Goal: Task Accomplishment & Management: Manage account settings

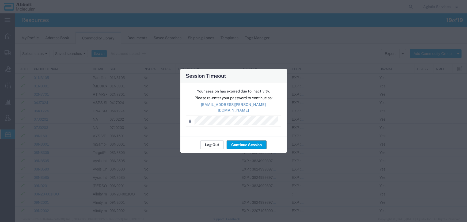
click at [213, 142] on button "Log Out" at bounding box center [211, 144] width 23 height 9
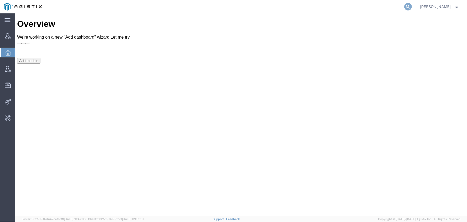
click at [409, 5] on icon at bounding box center [407, 6] width 7 height 7
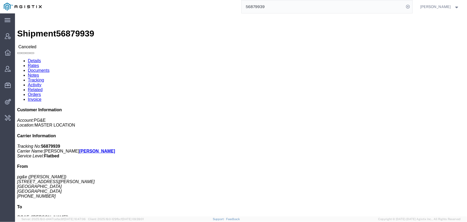
click link "Activity"
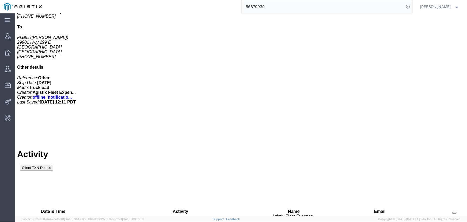
scroll to position [160, 0]
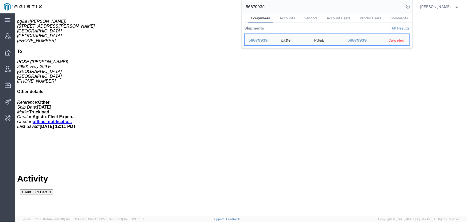
drag, startPoint x: 291, startPoint y: 9, endPoint x: 144, endPoint y: 7, distance: 147.2
click at [144, 7] on div "56879939 Everywhere Accounts Vendors Account Users Vendor Users Shipments Shipm…" at bounding box center [228, 6] width 367 height 13
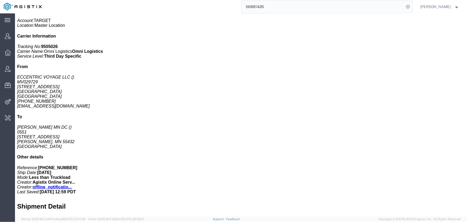
scroll to position [126, 0]
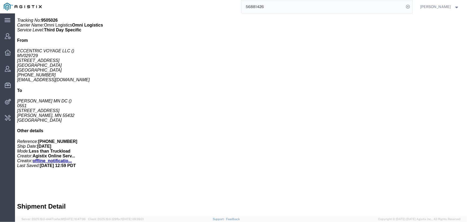
click link "Activity"
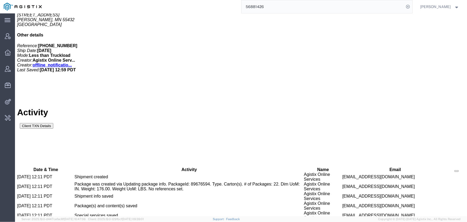
scroll to position [202, 0]
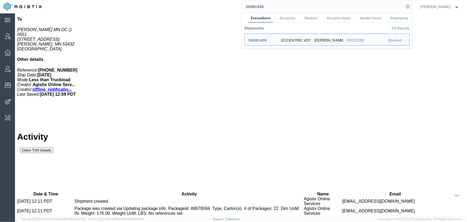
drag, startPoint x: 298, startPoint y: 9, endPoint x: 257, endPoint y: 10, distance: 41.2
click at [257, 10] on input "56881426" at bounding box center [323, 6] width 163 height 13
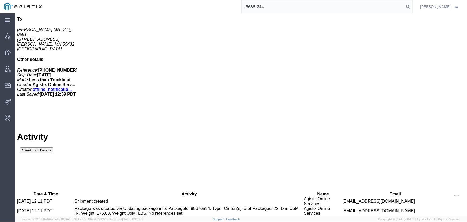
type input "56881244"
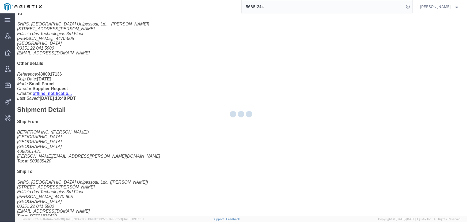
scroll to position [202, 0]
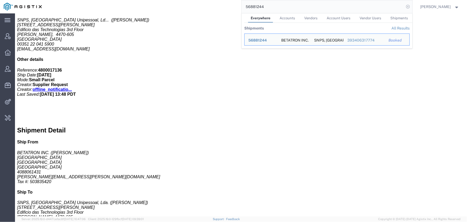
click at [409, 7] on icon at bounding box center [407, 6] width 7 height 7
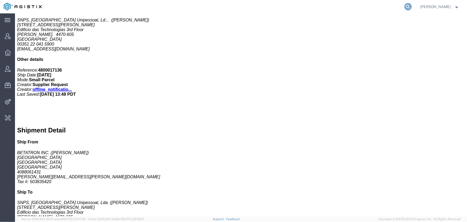
click at [408, 8] on icon at bounding box center [407, 6] width 7 height 7
type input "offline@pgw.com"
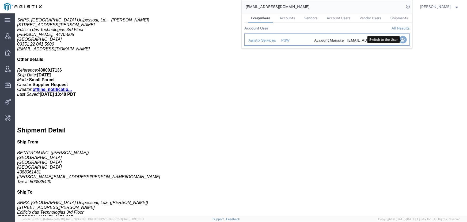
click at [404, 39] on icon "Search Results" at bounding box center [402, 39] width 7 height 7
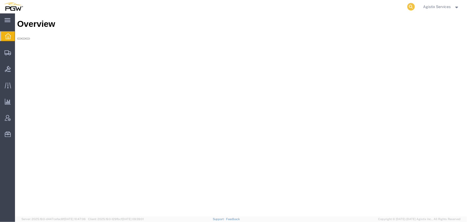
click at [407, 6] on icon at bounding box center [410, 6] width 7 height 7
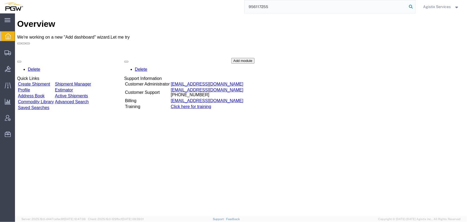
type input "956117255"
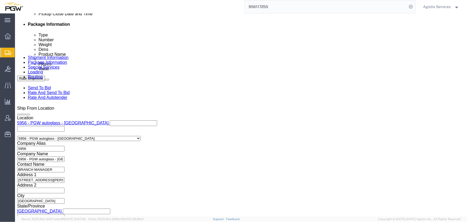
select select "28529"
select select "28523"
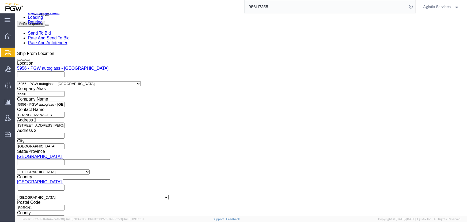
scroll to position [341, 0]
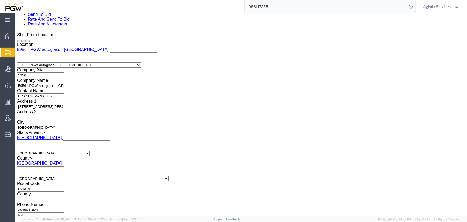
click select "Select Account Type Activity ID Airline Appointment Number ASN Batch Request # …"
select select "PRONUMBER"
click select "Select Account Type Activity ID Airline Appointment Number ASN Batch Request # …"
click select "Select Air Less than Truckload Multi-Leg Ocean Freight Rail Small Parcel Truckl…"
select select "LTL"
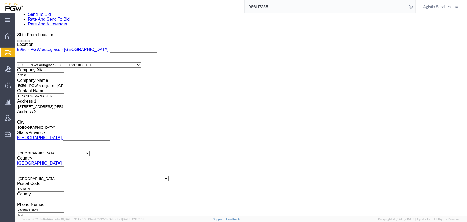
click select "Select Air Less than Truckload Multi-Leg Ocean Freight Rail Small Parcel Truckl…"
click button "Rate Shipment"
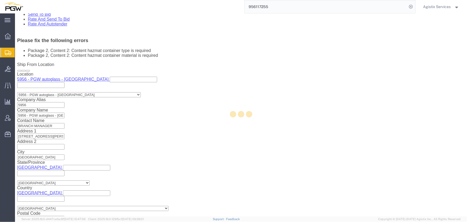
scroll to position [76, 0]
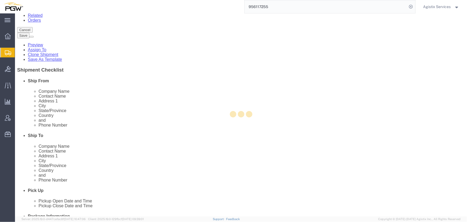
select select "CBOX"
select select "PSST"
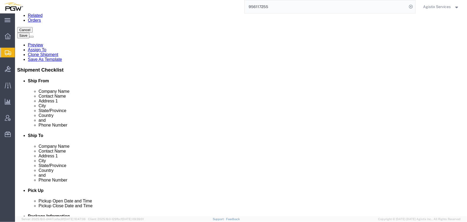
click dt "Total value:"
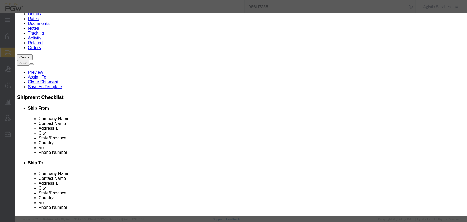
scroll to position [170, 0]
click select "Select 1 - Drums 2 - Reserved 3 - Jerricans 4 - Boxes 5 - Bags 6 - Composite Pa…"
select select "BOXES"
click select "Select 1 - Drums 2 - Reserved 3 - Jerricans 4 - Boxes 5 - Bags 6 - Composite Pa…"
click select "Container Material A - Steel (all types and surface treatments) B - Aluminum C …"
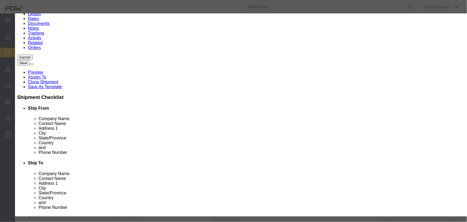
select select "NONE"
click select "Container Material A - Steel (all types and surface treatments) B - Aluminum C …"
click button "Save & Close"
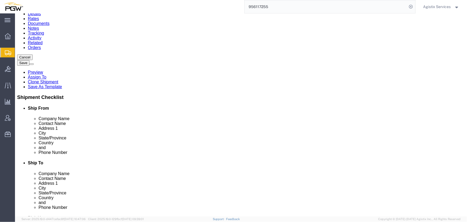
click button "Rate Shipment"
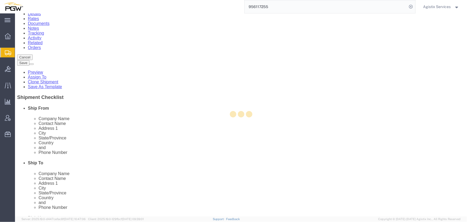
scroll to position [0, 0]
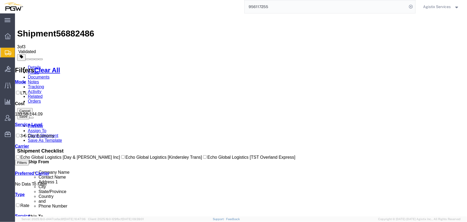
drag, startPoint x: 223, startPoint y: 75, endPoint x: 187, endPoint y: 88, distance: 39.1
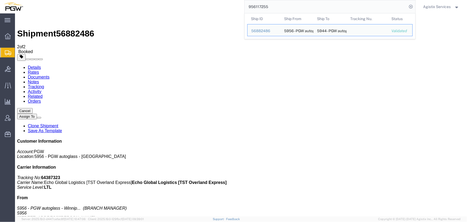
drag, startPoint x: 297, startPoint y: 6, endPoint x: 136, endPoint y: 6, distance: 160.5
click at [137, 5] on div "956117255 Ship ID Ship From Ship To Tracking Nu. Status Ship ID 56882486 Ship F…" at bounding box center [221, 6] width 389 height 13
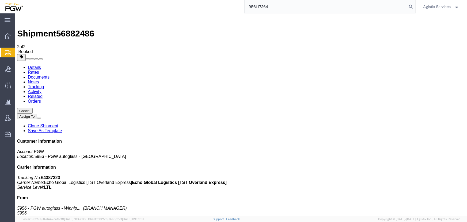
type input "956117264"
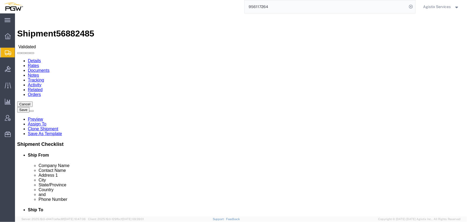
select select "28529"
select select "28521"
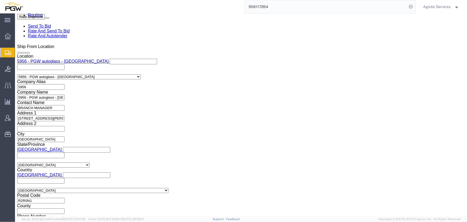
scroll to position [340, 0]
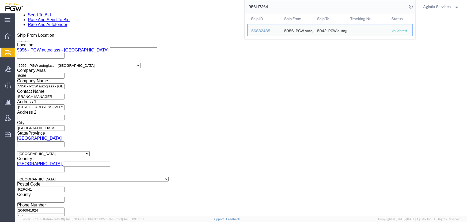
click select "Select Account Type Activity ID Airline Appointment Number ASN Batch Request # …"
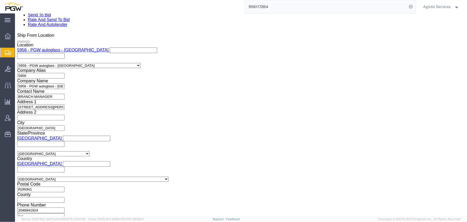
select select "PRONUMBER"
click select "Select Account Type Activity ID Airline Appointment Number ASN Batch Request # …"
click select "Select Air Less than Truckload Multi-Leg Ocean Freight Rail Small Parcel Truckl…"
select select "LTL"
click select "Select Air Less than Truckload Multi-Leg Ocean Freight Rail Small Parcel Truckl…"
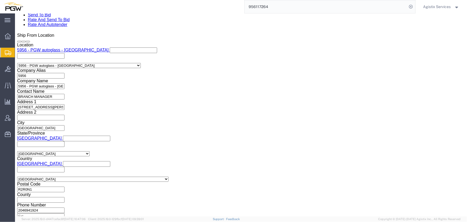
click button "Rate Shipment"
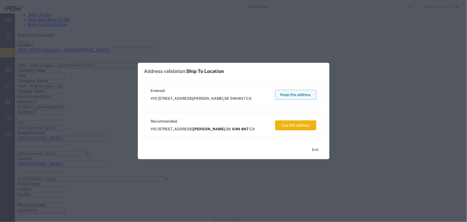
click at [297, 98] on button "Keep this address" at bounding box center [295, 95] width 41 height 10
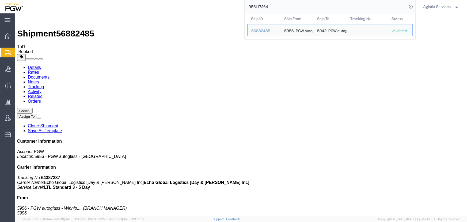
drag, startPoint x: 296, startPoint y: 6, endPoint x: 117, endPoint y: 6, distance: 178.5
click at [117, 6] on div "956117264 Ship ID Ship From Ship To Tracking Nu. Status Ship ID 56882485 Ship F…" at bounding box center [221, 6] width 389 height 13
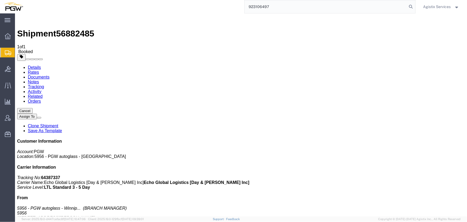
type input "923106497"
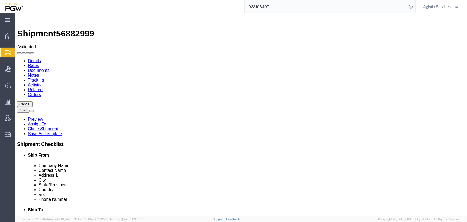
select select "28509"
select select "28521"
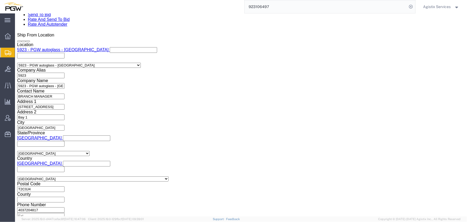
scroll to position [341, 0]
click select "Select Air Less than Truckload Multi-Leg Ocean Freight Rail Small Parcel Truckl…"
select select "LTL"
click select "Select Air Less than Truckload Multi-Leg Ocean Freight Rail Small Parcel Truckl…"
click button "Rate Shipment"
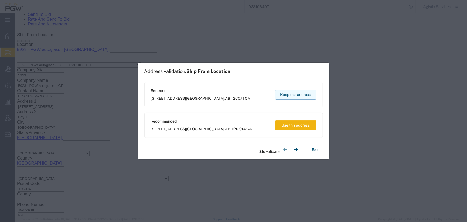
click at [290, 94] on button "Keep this address" at bounding box center [295, 95] width 41 height 10
click at [289, 93] on button "Keep this address" at bounding box center [295, 95] width 41 height 10
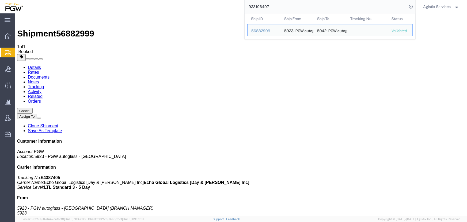
drag, startPoint x: 291, startPoint y: 8, endPoint x: 182, endPoint y: 9, distance: 109.2
click at [182, 9] on div "923106497 Ship ID Ship From Ship To Tracking Nu. Status Ship ID 56882999 Ship F…" at bounding box center [221, 6] width 389 height 13
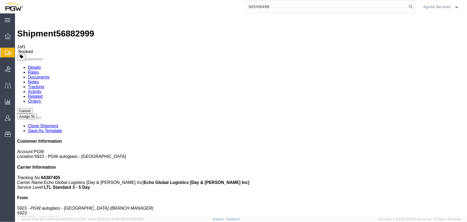
type input "923106498"
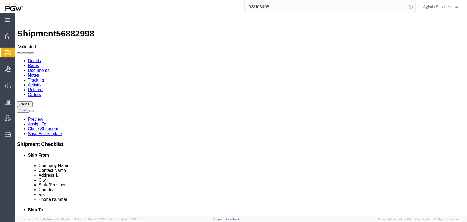
select select "28509"
select select "28529"
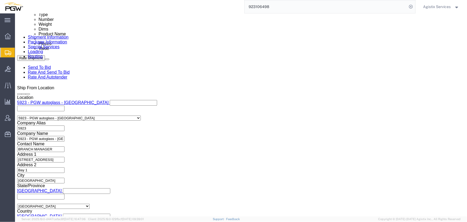
scroll to position [316, 0]
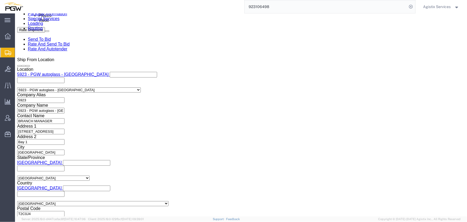
click select "Select Air Less than Truckload Multi-Leg Ocean Freight Rail Small Parcel Truckl…"
select select "LTL"
click select "Select Air Less than Truckload Multi-Leg Ocean Freight Rail Small Parcel Truckl…"
drag, startPoint x: 365, startPoint y: 190, endPoint x: 246, endPoint y: 181, distance: 119.6
click button "Rate Shipment"
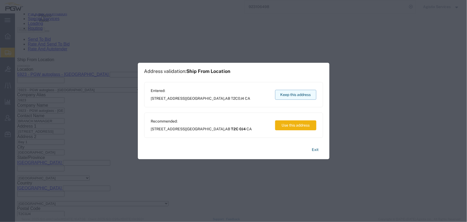
click at [293, 93] on button "Keep this address" at bounding box center [295, 95] width 41 height 10
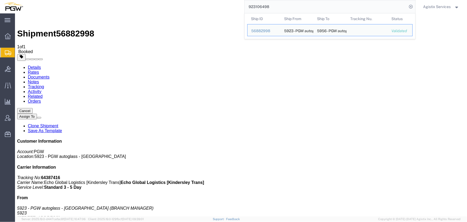
drag, startPoint x: 281, startPoint y: 8, endPoint x: 198, endPoint y: 2, distance: 83.4
click at [198, 2] on div "923106498 Ship ID Ship From Ship To Tracking Nu. Status Ship ID 56882998 Ship F…" at bounding box center [221, 6] width 389 height 13
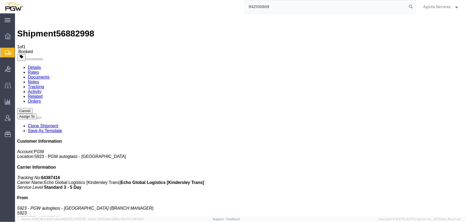
type input "942106809"
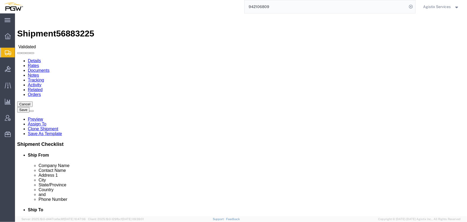
select select "28521"
select select "28509"
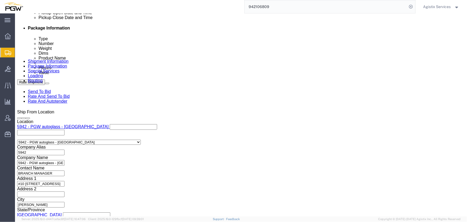
scroll to position [268, 0]
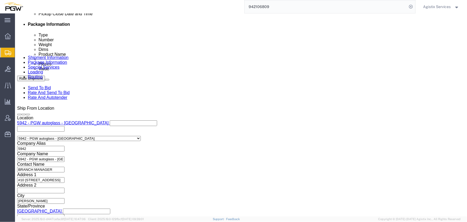
click input "839 2009557 942-1265722 942-1265612 942-1265694 942-1265597"
type input "839 2009557 942-1265722 942-1265612"
click button "Add reference"
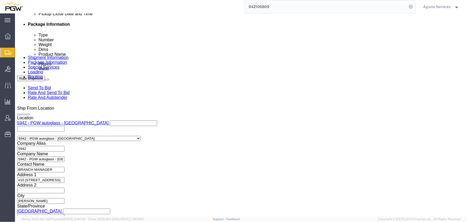
click select "Select Account Type Activity ID Airline Appointment Number ASN Batch Request # …"
select select "PRONUMBER"
click select "Select Account Type Activity ID Airline Appointment Number ASN Batch Request # …"
click input "text"
paste input "942-1265694 942-1265597"
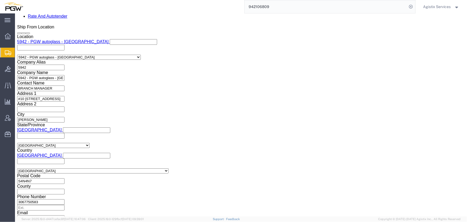
scroll to position [351, 0]
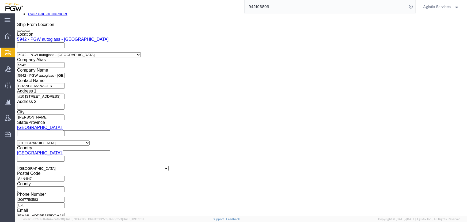
type input "942-1265694 942-1265597"
click select "Select Air Less than Truckload Multi-Leg Ocean Freight Rail Small Parcel Truckl…"
select select "LTL"
click select "Select Air Less than Truckload Multi-Leg Ocean Freight Rail Small Parcel Truckl…"
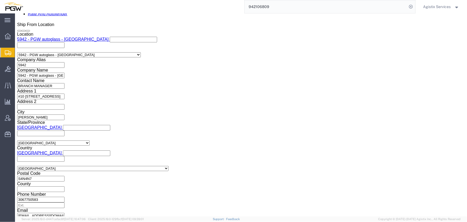
click button "Rate Shipment"
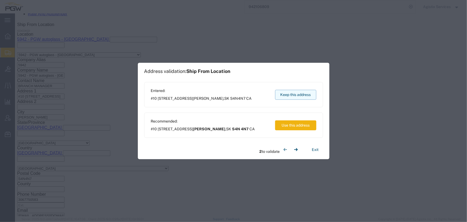
click at [294, 95] on button "Keep this address" at bounding box center [295, 95] width 41 height 10
click at [293, 94] on button "Keep this address" at bounding box center [295, 95] width 41 height 10
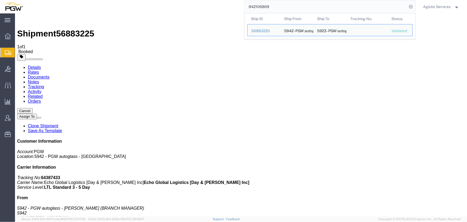
drag, startPoint x: 288, startPoint y: 7, endPoint x: 161, endPoint y: 6, distance: 127.9
click at [161, 6] on div "942106809 Ship ID Ship From Ship To Tracking Nu. Status Ship ID 56883225 Ship F…" at bounding box center [221, 6] width 389 height 13
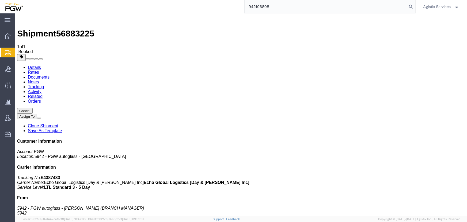
type input "942106808"
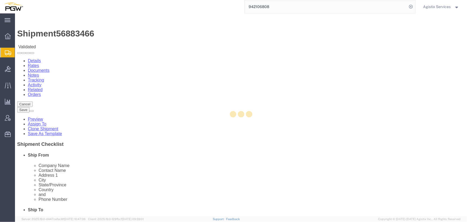
select select "28521"
select select "28529"
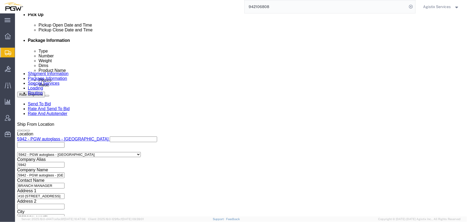
scroll to position [316, 0]
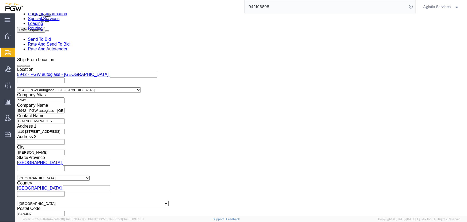
click input "839 2009558 942-1265574 942-1265575 942-1265699 942-1265715"
type input "839 2009558 942-1265574 942-1265575"
drag, startPoint x: 317, startPoint y: 79, endPoint x: 262, endPoint y: 80, distance: 54.9
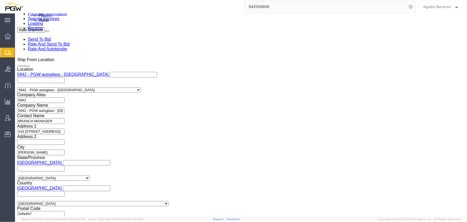
click button "Add reference"
click select "Select Account Type Activity ID Airline Appointment Number ASN Batch Request # …"
select select "PRONUMBER"
click select "Select Account Type Activity ID Airline Appointment Number ASN Batch Request # …"
click input "text"
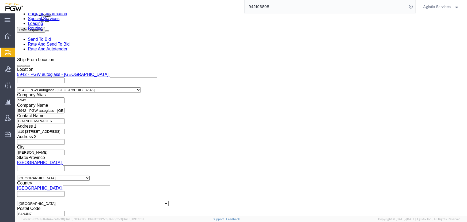
paste input "942-1265699 942-1265715"
type input "942-1265699 942-1265715"
click select "Select Air Less than Truckload Multi-Leg Ocean Freight Rail Small Parcel Truckl…"
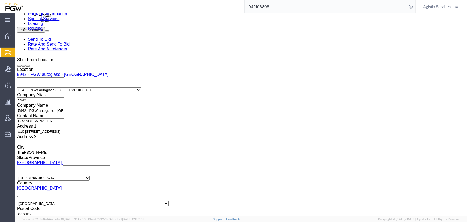
select select "LTL"
click select "Select Air Less than Truckload Multi-Leg Ocean Freight Rail Small Parcel Truckl…"
click button "Rate Shipment"
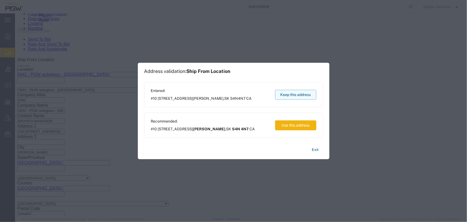
click at [291, 94] on button "Keep this address" at bounding box center [295, 95] width 41 height 10
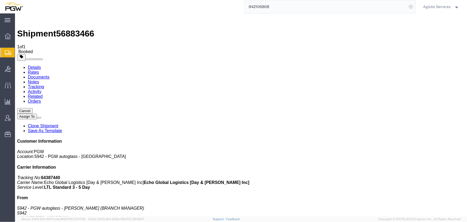
click at [409, 8] on icon at bounding box center [410, 6] width 7 height 7
click at [429, 6] on span "Agistix Services" at bounding box center [437, 7] width 28 height 6
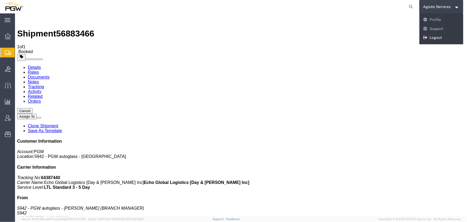
click at [431, 38] on link "Logout" at bounding box center [441, 37] width 44 height 9
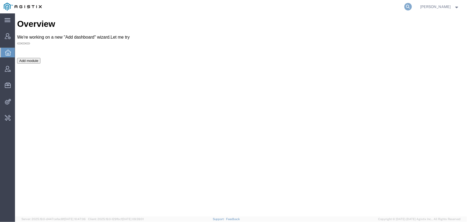
click at [406, 7] on icon at bounding box center [407, 6] width 7 height 7
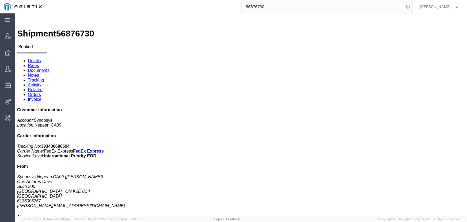
drag, startPoint x: 278, startPoint y: 5, endPoint x: 152, endPoint y: -6, distance: 127.0
click at [152, 0] on html "main_menu Created with Sketch. Collapse Menu Account Manager Overview Vendor Ma…" at bounding box center [233, 111] width 467 height 222
type input "offline@synopsys.com"
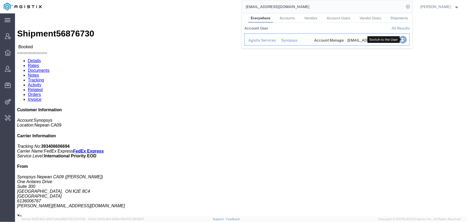
click at [403, 39] on icon "Search Results" at bounding box center [402, 39] width 7 height 7
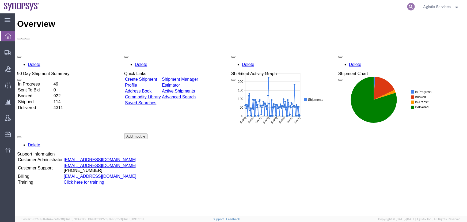
click at [408, 4] on icon at bounding box center [410, 6] width 7 height 7
type input "56876730"
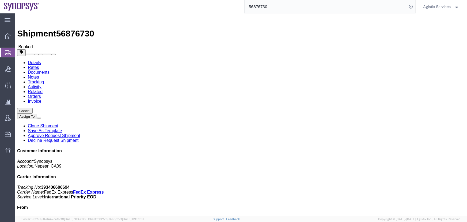
click span "button"
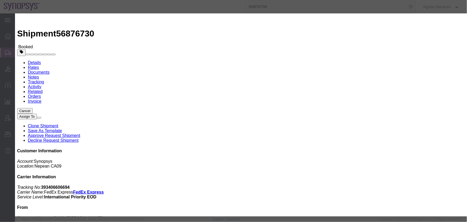
click div "Sep 19 2025 4:49 PM"
click input "4:49 PM"
type input "10:00 AM"
click button "Apply"
click div "Sep 22 2025 11:00 AM"
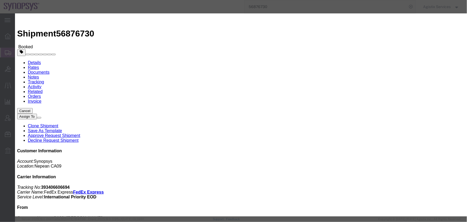
type input "2:00 PM"
click button "Apply"
click button "Save"
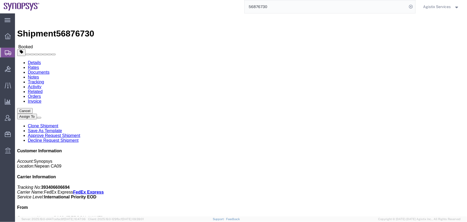
click button "Close"
drag, startPoint x: 219, startPoint y: 65, endPoint x: 249, endPoint y: 64, distance: 30.2
click p "Pickup request number: CPU61161952652"
copy b "CPU61161952652"
drag, startPoint x: 223, startPoint y: 95, endPoint x: 215, endPoint y: 72, distance: 24.5
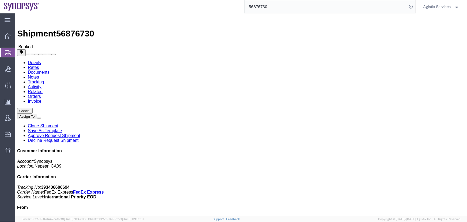
click div "Shipment Detail Ship From Synopsys Nepean CA09 (Shahrukh Riaz) One Antares Driv…"
drag, startPoint x: 218, startPoint y: 65, endPoint x: 249, endPoint y: 65, distance: 30.8
click p "Pickup request number: CPU61161952652"
copy b "CPU61161952652"
click div "Leg 1 - Small Parcel"
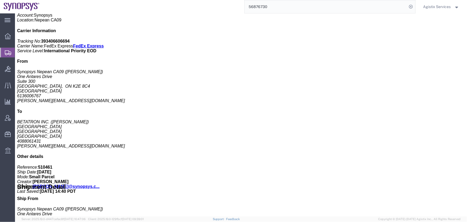
scroll to position [268, 0]
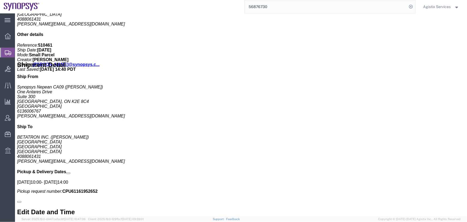
drag, startPoint x: 91, startPoint y: 98, endPoint x: 138, endPoint y: 97, distance: 46.3
click b "ca09lab-logistics@synopsys.com, lsteph@synopsys.com, shahrukh@synopsys.com, shi…"
copy b "shahrukh@synopsys.com"
click at [437, 6] on span "Agistix Services" at bounding box center [437, 7] width 28 height 6
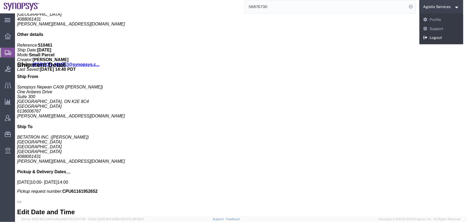
click at [435, 35] on link "Logout" at bounding box center [441, 37] width 44 height 9
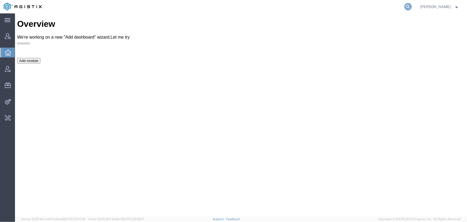
click at [407, 5] on icon at bounding box center [407, 6] width 7 height 7
type input "114031"
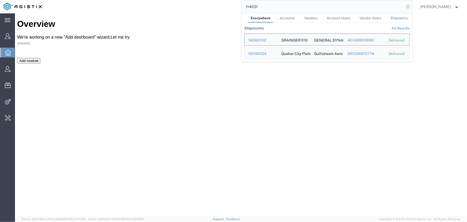
click at [407, 6] on icon at bounding box center [407, 6] width 7 height 7
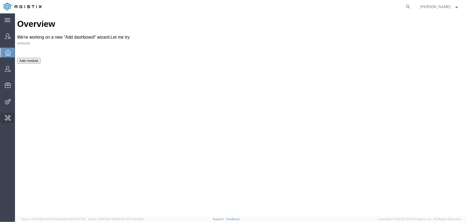
click at [0, 0] on span "Invoice Fee Mapping" at bounding box center [0, 0] width 0 height 0
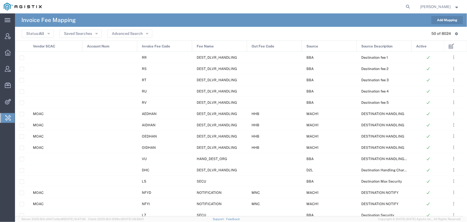
click at [153, 46] on span "Invoice Fee Code" at bounding box center [156, 46] width 28 height 11
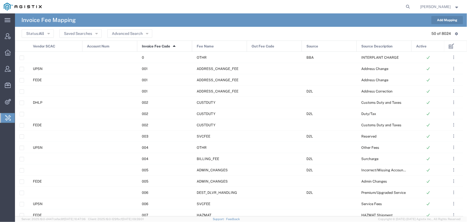
click at [268, 45] on span "Out Fee Code" at bounding box center [263, 46] width 23 height 11
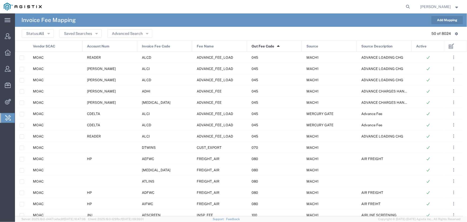
click at [157, 46] on span "Invoice Fee Code" at bounding box center [156, 46] width 28 height 11
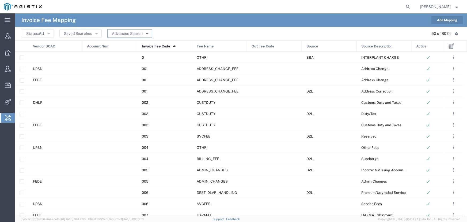
click at [126, 34] on button "Advanced Search" at bounding box center [129, 33] width 45 height 9
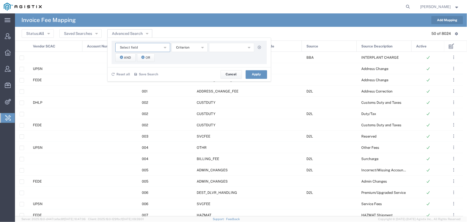
click at [131, 49] on span "Select field" at bounding box center [129, 47] width 18 height 5
click at [136, 73] on span "Invoice Fee Code" at bounding box center [142, 72] width 54 height 7
click at [185, 48] on span "starts with" at bounding box center [184, 47] width 16 height 5
click at [187, 56] on span "contains" at bounding box center [189, 57] width 35 height 7
click at [223, 49] on input "text" at bounding box center [231, 47] width 45 height 9
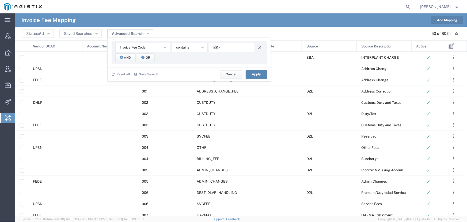
type input "BKF"
click at [257, 75] on button "Apply" at bounding box center [256, 74] width 21 height 9
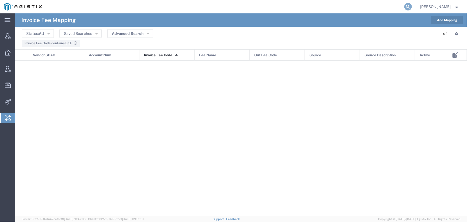
click at [407, 6] on icon at bounding box center [407, 6] width 7 height 7
paste input "SLAX01046439"
type input "SLAX01046439"
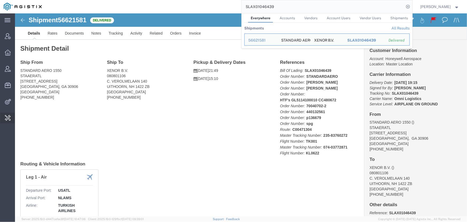
click at [0, 0] on span "Invoice Fee Mapping" at bounding box center [0, 0] width 0 height 0
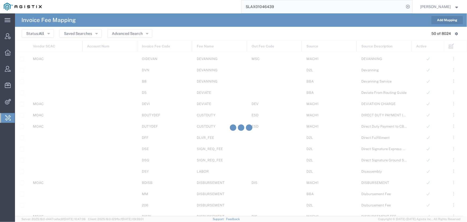
scroll to position [316, 0]
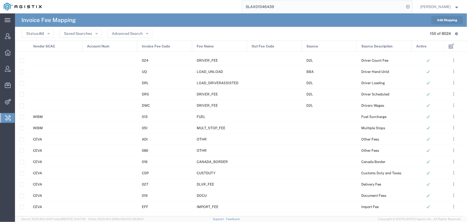
click at [448, 18] on button "Add Mapping" at bounding box center [447, 20] width 32 height 8
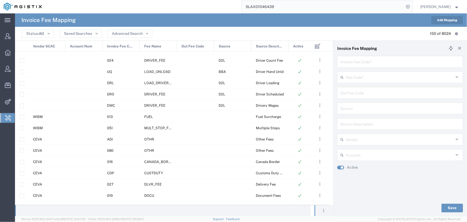
click at [368, 77] on input "text" at bounding box center [400, 76] width 108 height 9
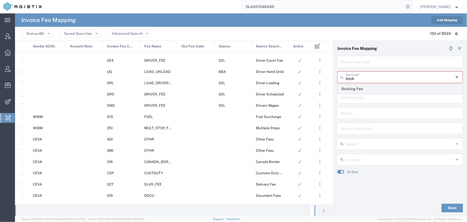
click at [356, 87] on span "Booking Fee" at bounding box center [400, 89] width 125 height 8
type input "Booking Fee"
click at [355, 64] on input "text" at bounding box center [399, 60] width 119 height 9
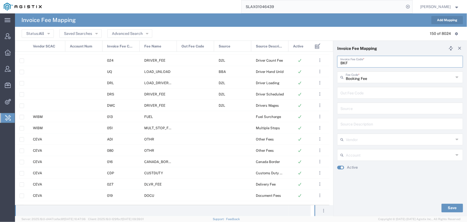
type input "BKF"
click at [345, 109] on input "text" at bounding box center [399, 107] width 119 height 9
type input "Booking Fee"
click at [355, 95] on input "text" at bounding box center [399, 91] width 119 height 9
drag, startPoint x: 375, startPoint y: 111, endPoint x: 328, endPoint y: 111, distance: 46.6
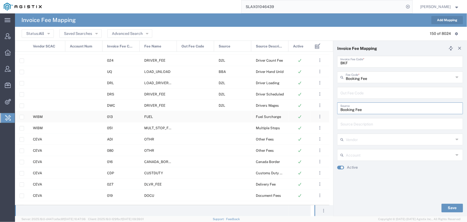
click at [328, 111] on div "Invoice Fee Mapping BKF Invoice Fee Code * Booking Fee Fee Code * Booking Fee O…" at bounding box center [241, 128] width 452 height 176
click at [348, 123] on input "text" at bounding box center [399, 123] width 119 height 9
paste input "Booking Fee"
type input "Booking Fee"
click at [349, 95] on input "text" at bounding box center [399, 91] width 119 height 9
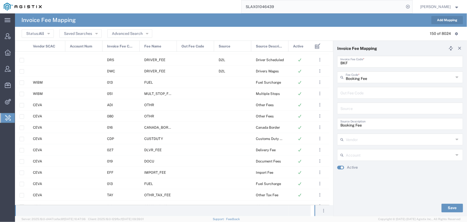
scroll to position [949, 0]
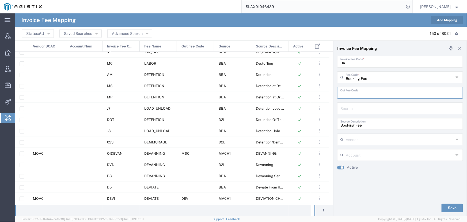
click at [359, 93] on input "text" at bounding box center [399, 91] width 119 height 9
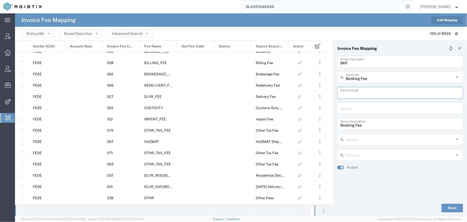
click at [360, 107] on input "text" at bounding box center [399, 107] width 119 height 9
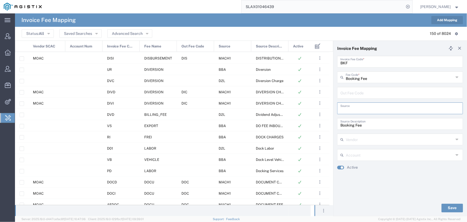
click at [347, 96] on input "text" at bounding box center [399, 91] width 119 height 9
type input "BKF"
click at [349, 110] on input "text" at bounding box center [399, 107] width 119 height 9
click at [226, 47] on span "Source" at bounding box center [225, 46] width 12 height 11
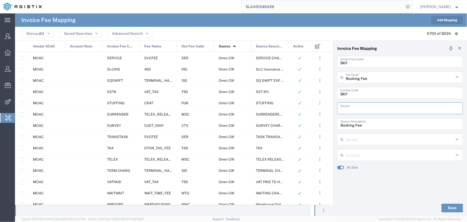
click at [348, 111] on input "text" at bounding box center [399, 107] width 119 height 9
type input "Omni-CW"
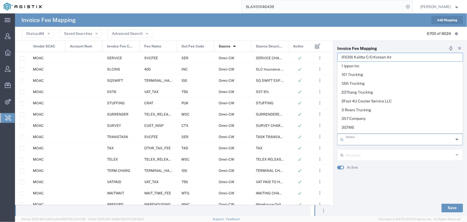
click at [349, 140] on input "text" at bounding box center [400, 138] width 108 height 9
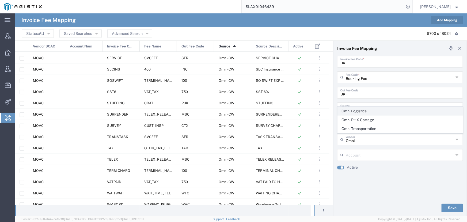
click at [358, 110] on span "Omni Logistics" at bounding box center [400, 111] width 125 height 8
type input "Omni Logistics"
click at [450, 207] on button "Save" at bounding box center [451, 207] width 21 height 9
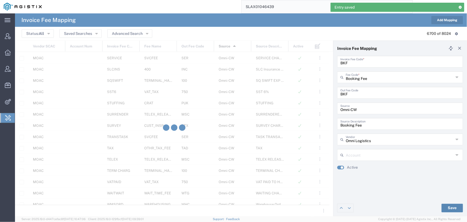
type input "Booking Fee"
type input "Omni Logistics"
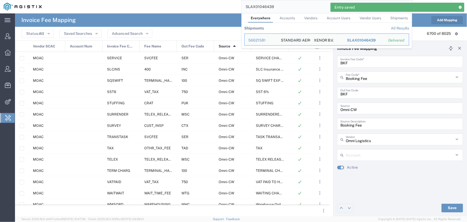
click at [276, 6] on input "SLAX01046439" at bounding box center [323, 6] width 163 height 13
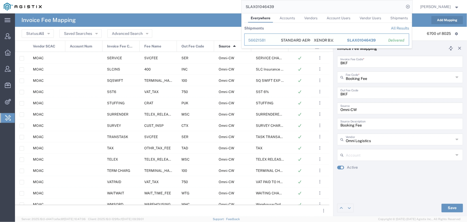
click at [253, 40] on div "56621581" at bounding box center [260, 40] width 25 height 6
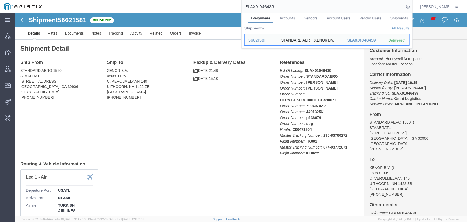
drag, startPoint x: 292, startPoint y: 7, endPoint x: 180, endPoint y: 7, distance: 112.4
click at [180, 7] on div "SLAX01046439 Everywhere Accounts Vendors Account Users Vendor Users Shipments S…" at bounding box center [228, 6] width 367 height 13
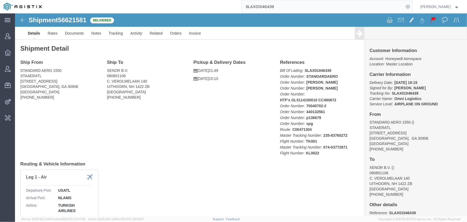
paste input "340513927836"
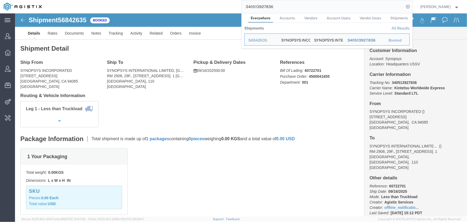
drag, startPoint x: 230, startPoint y: 5, endPoint x: 210, endPoint y: 4, distance: 19.8
click at [210, 4] on div "340513927836 Everywhere Accounts Vendors Account Users Vendor Users Shipments S…" at bounding box center [228, 6] width 367 height 13
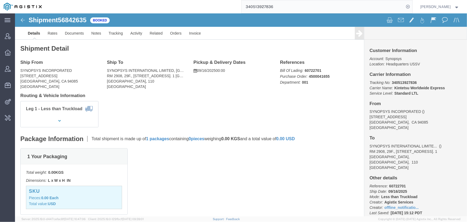
paste input "40"
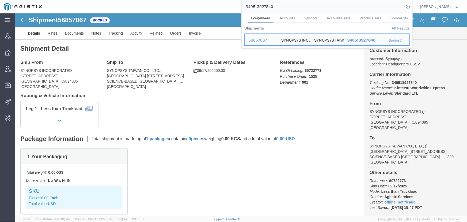
click at [318, 5] on input "340513927840" at bounding box center [323, 6] width 163 height 13
drag, startPoint x: 318, startPoint y: 5, endPoint x: 220, endPoint y: 3, distance: 98.5
click at [220, 3] on div "340513927840 Everywhere Accounts Vendors Account Users Vendor Users Shipments S…" at bounding box center [228, 6] width 367 height 13
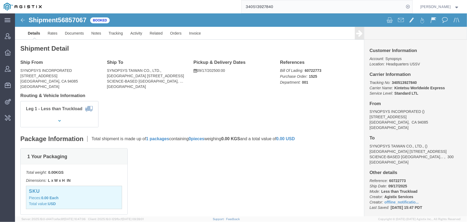
paste input "62"
type input "340513927862"
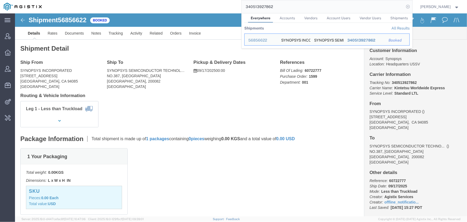
click at [408, 6] on icon at bounding box center [407, 6] width 7 height 7
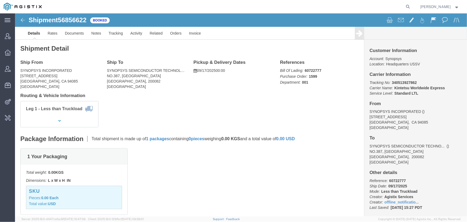
click at [430, 7] on span "[PERSON_NAME]" at bounding box center [435, 7] width 31 height 6
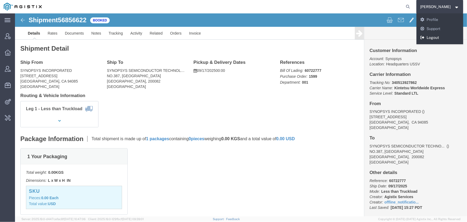
click at [427, 37] on link "Logout" at bounding box center [439, 37] width 47 height 9
